Goal: Find specific page/section

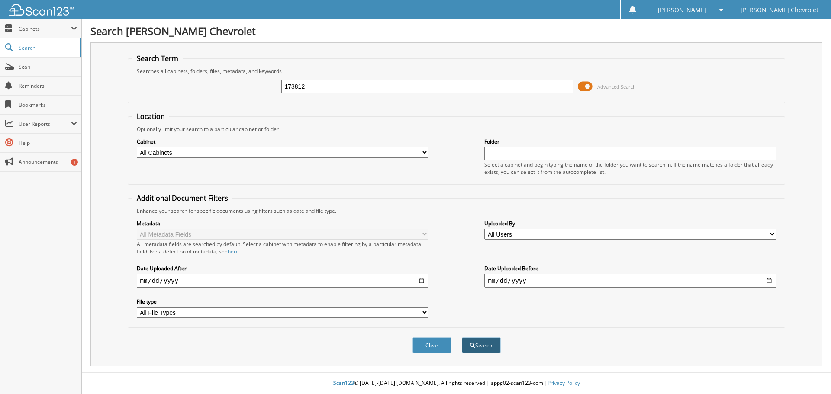
type input "173812"
click at [482, 347] on button "Search" at bounding box center [481, 345] width 39 height 16
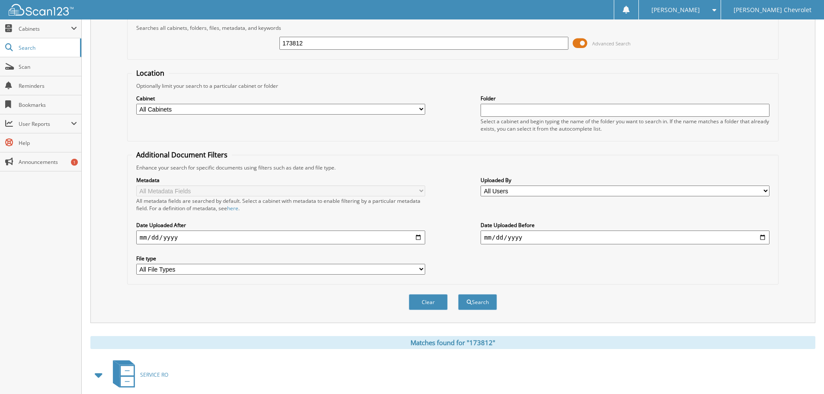
scroll to position [87, 0]
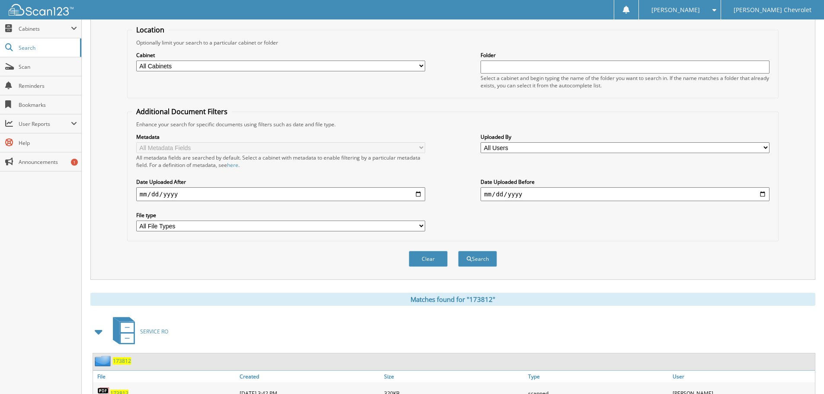
click at [119, 360] on span "173812" at bounding box center [122, 360] width 18 height 7
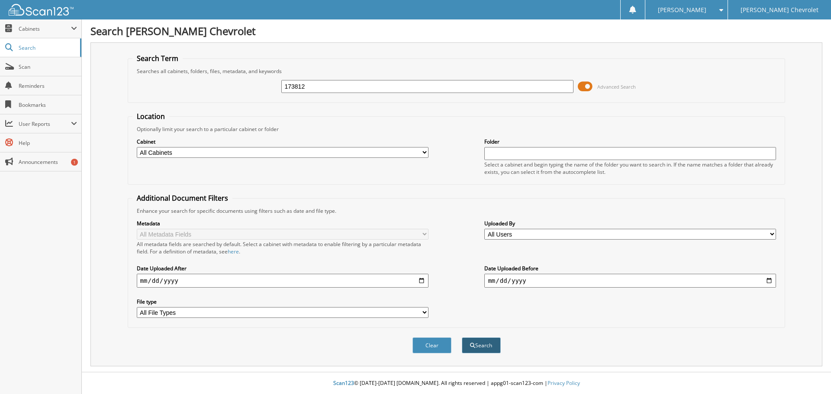
type input "173812"
click at [480, 349] on button "Search" at bounding box center [481, 345] width 39 height 16
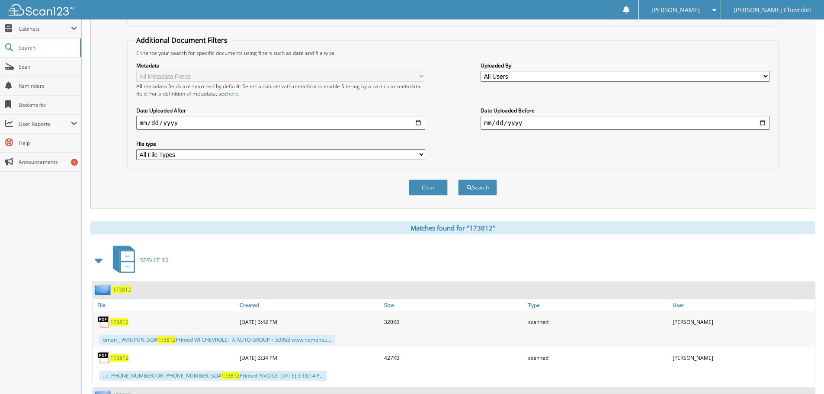
scroll to position [173, 0]
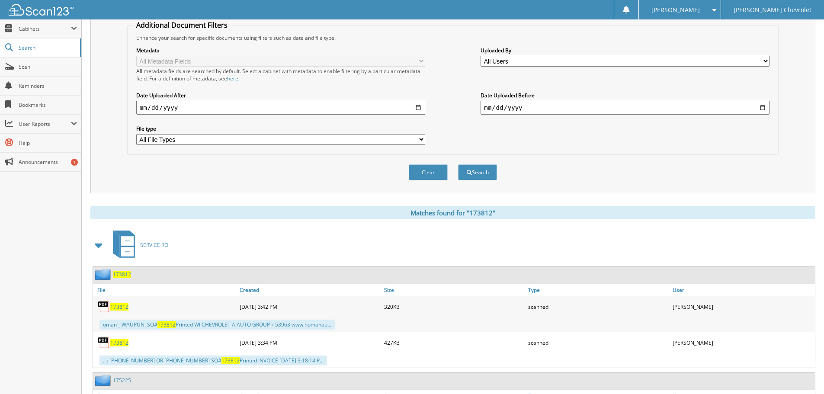
click at [117, 343] on span "173812" at bounding box center [119, 342] width 18 height 7
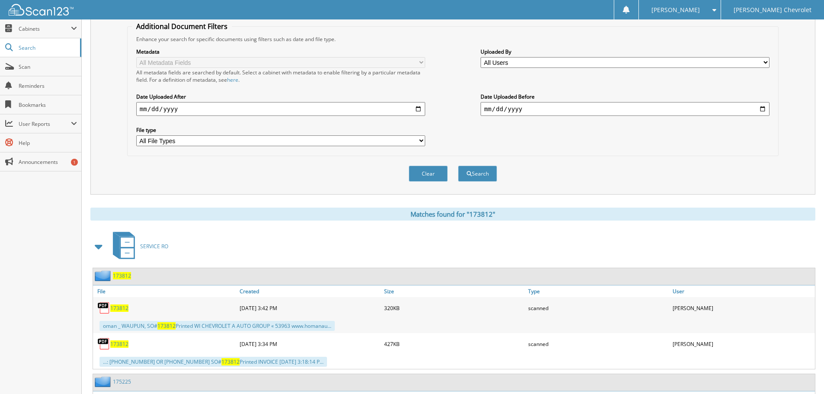
scroll to position [130, 0]
